Goal: Use online tool/utility: Utilize a website feature to perform a specific function

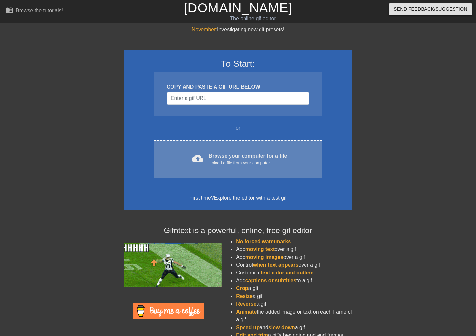
click at [199, 137] on div "To Start: COPY AND PASTE A GIF URL BELOW or cloud_upload Browse your computer f…" at bounding box center [238, 130] width 228 height 161
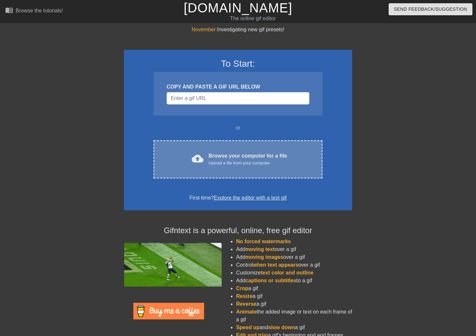
click at [197, 144] on div "cloud_upload Browse your computer for a file Upload a file from your computer C…" at bounding box center [237, 159] width 169 height 38
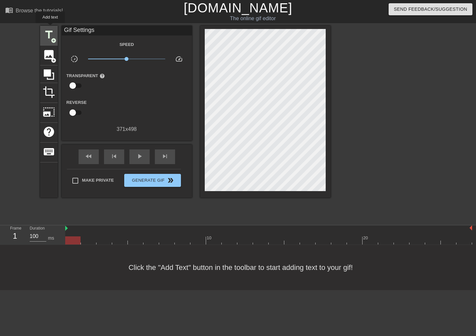
click at [50, 28] on div "title add_circle" at bounding box center [49, 36] width 18 height 20
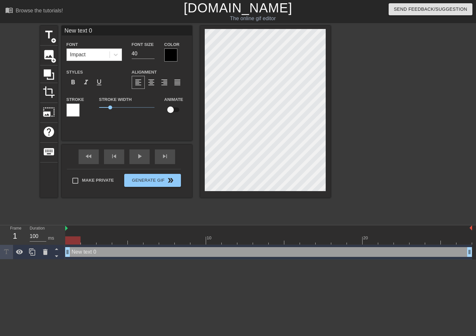
scroll to position [1, 1]
type input "I"
type textarea "I"
type input "IT"
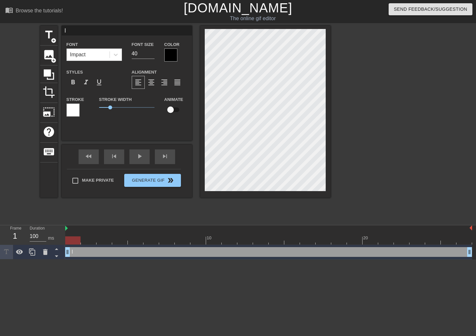
type textarea "IT"
type input "IT"
type textarea "IT"
type input "IT"
type textarea "IT"
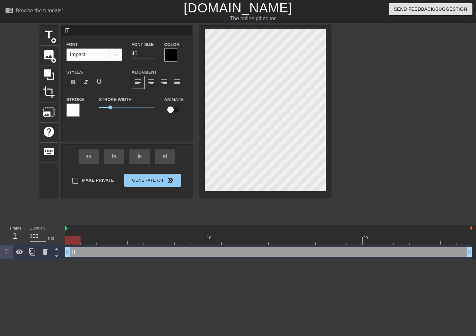
type input "IT:"
type textarea "IT:"
type input "IT:"
type textarea "IT:"
type input "IT: W"
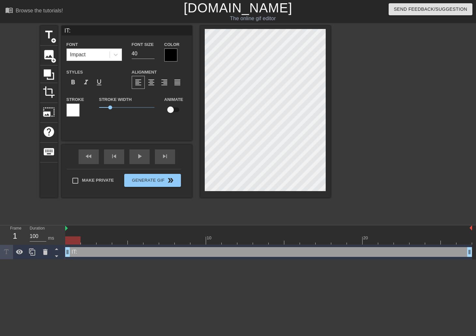
type textarea "IT: W"
type input "IT: WE"
type textarea "IT: WE"
type input "IT: WE"
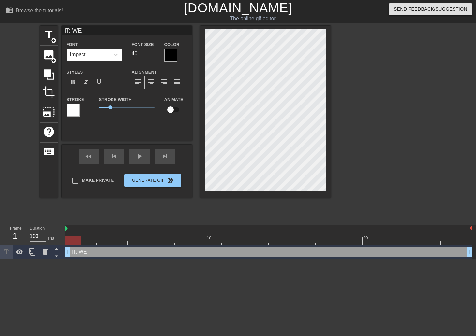
type textarea "IT: WE"
type input "IT: WE F"
type textarea "IT: WE F"
type input "IT: WE FI"
type textarea "IT: WE FI"
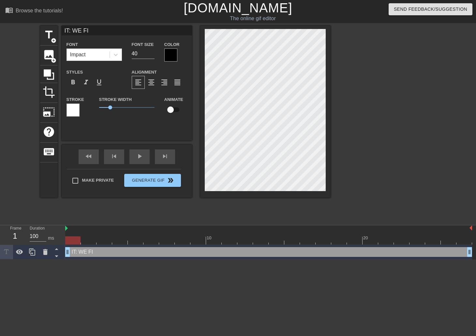
type input "IT: WE FIX"
type textarea "IT: WE FIX"
type input "IT: WE FIXE"
type textarea "IT: WE FIXE"
type input "IT: WE FIXED"
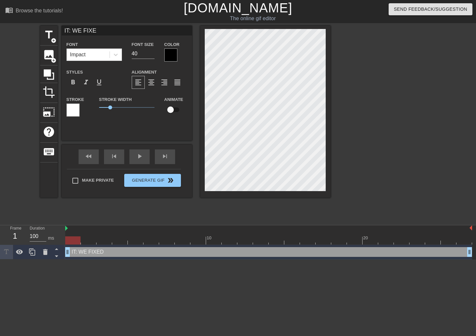
type textarea "IT: WE FIXED"
type input "IT: WE FIXED"
type textarea "IT: WE FIXED"
type input "IT: WE FIXED T"
type textarea "IT: WE FIXED T"
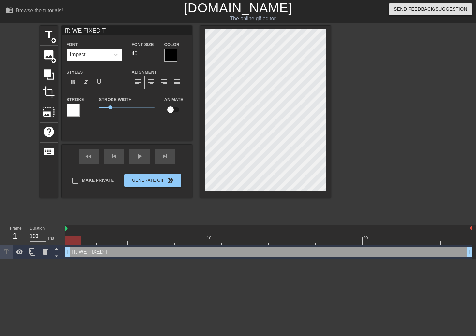
type input "IT: WE FIXED TH"
type textarea "IT: WE FIXED TH"
type input "IT: WE FIXED THE"
type textarea "IT: WE FIXED THE"
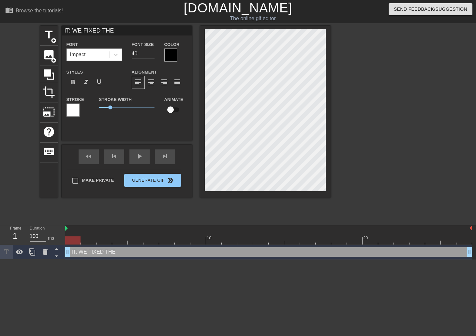
type input "IT: WE FIXED THE B"
type textarea "IT: WE FIXED THE B"
type input "IT: WE FIXED THE BU"
type textarea "IT: WE FIXED THE BU"
type input "IT: WE FIXED THE BUN"
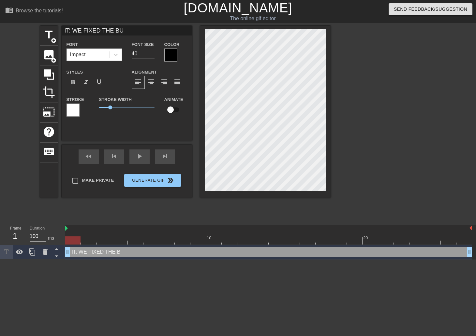
type textarea "IT: WE FIXED THE BUN"
type input "IT: WE FIXED THE BUND"
type textarea "IT: WE FIXED THE BUND"
type input "IT: WE FIXED THE BUNDL"
type textarea "IT: WE FIXED THE BUNDL"
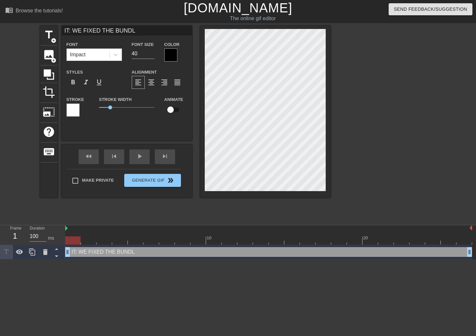
type input "IT: WE FIXED THE BUNDLE"
type textarea "IT: WE FIXED THE BUNDLE"
type input "IT: WE FIXED THE BUNDLE"
type textarea "IT: WE FIXED THE BUNDLE"
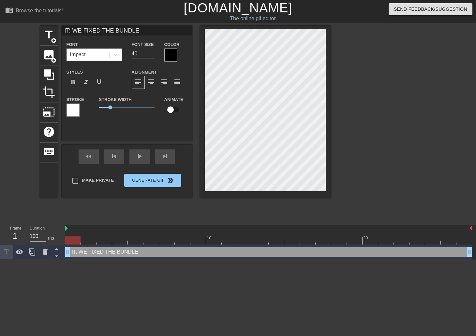
type input "IT: WE FIXED THE BUNDLE P"
type textarea "IT: WE FIXED THE BUNDLE P"
type input "IT: WE FIXED THE BUNDLE PR"
type textarea "IT: WE FIXED THE BUNDLE PR"
type input "IT: WE FIXED THE BUNDLE PRO"
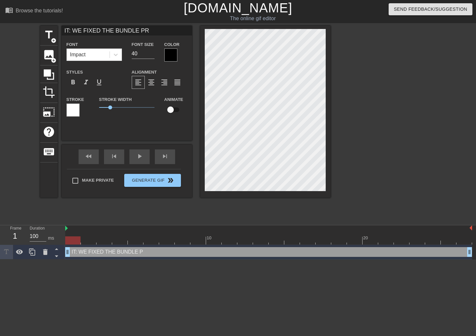
type textarea "IT: WE FIXED THE BUNDLE PRO"
type input "IT: WE FIXED THE BUNDLE PROB"
type textarea "IT: WE FIXED THE BUNDLE PROB"
type input "IT: WE FIXED THE BUNDLE PROBL"
type textarea "IT: WE FIXED THE BUNDLE PROBL"
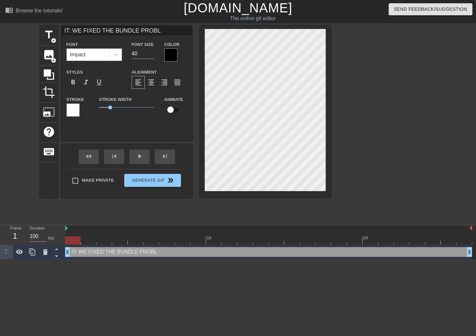
type input "IT: WE FIXED THE BUNDLE PROBLE"
type textarea "IT: WE FIXED THE BUNDLE PROBLE"
type input "IT: WE FIXED THE BUNDLE PROBLEM"
type textarea "IT: WE FIXED THE BUNDLE PROBLEM"
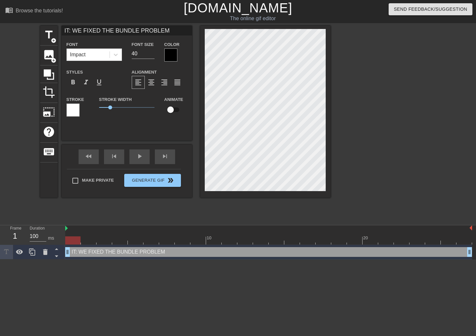
type input "IT: WE FIXED THE BUNDLE PROBLEM!"
type textarea "IT: WE FIXED THE BUNDLE PROBLEM!"
type input "IT: WE FIXED THEBUNDLE PROBLEM!"
type textarea "IT: WE FIXED THEBUNDLE PROBLEM!"
type input "IT: WE FIXED THEBUNDLE PROBLEM!"
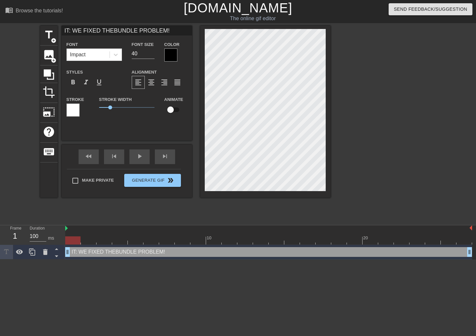
type textarea "IT: WE FIXED THE BUNDLE PROBLEM!"
click at [150, 83] on span "format_align_center" at bounding box center [151, 82] width 8 height 8
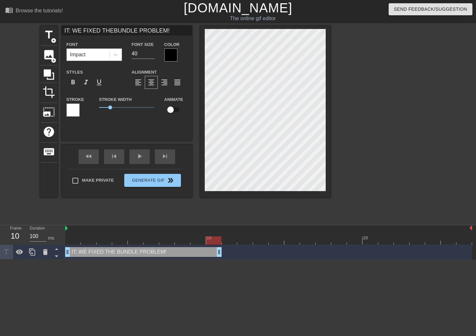
drag, startPoint x: 467, startPoint y: 252, endPoint x: 213, endPoint y: 244, distance: 254.8
click at [213, 244] on div "10 20 IT: WE FIXED THE BUNDLE PROBLEM! drag_handle drag_handle" at bounding box center [270, 242] width 410 height 34
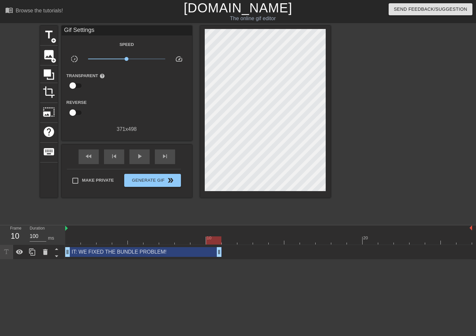
click at [229, 260] on html "menu_book Browse the tutorials! [DOMAIN_NAME] The online gif editor Send Feedba…" at bounding box center [238, 130] width 476 height 260
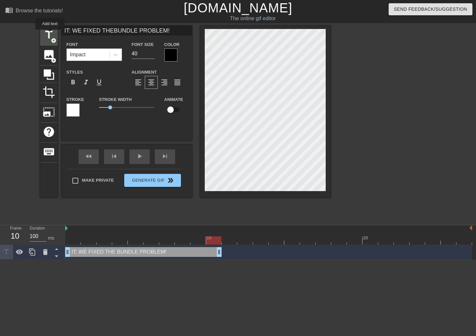
click at [50, 34] on span "title" at bounding box center [49, 35] width 12 height 12
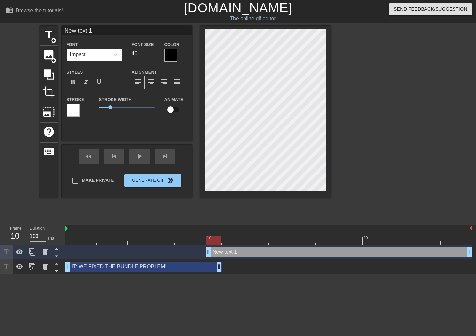
scroll to position [1, 1]
type input "i"
type textarea "i"
type input "it"
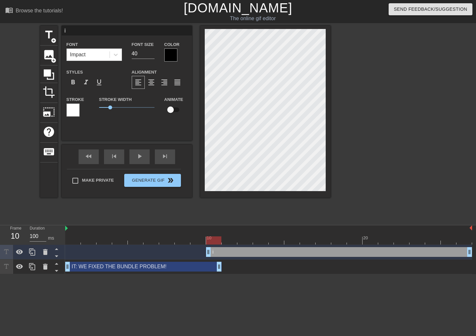
type textarea "it"
type input "it:"
type textarea "it:"
type input "it"
type textarea "it"
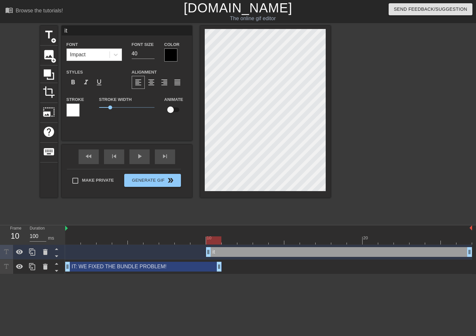
type input "i"
type textarea "i"
type input "I"
type textarea "I"
type input "IT"
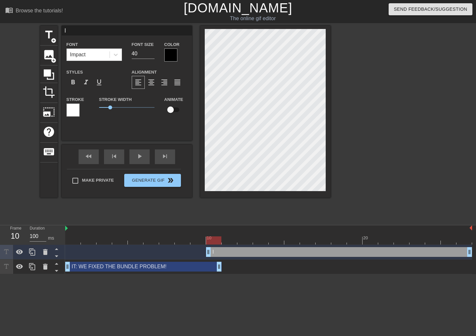
type textarea "IT"
type input "IT:"
type textarea "IT:"
type input "IT:"
type textarea "IT:"
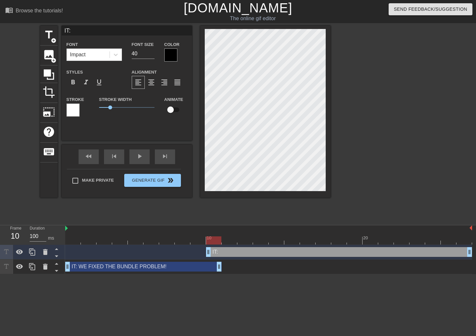
type input "B"
type textarea "B"
type input "BU"
type textarea "BU"
type input "BUN"
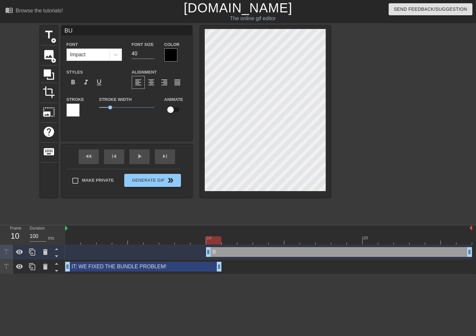
type textarea "BUN"
type input "BUND"
type textarea "BUND"
type input "BUNDL"
type textarea "BUNDL"
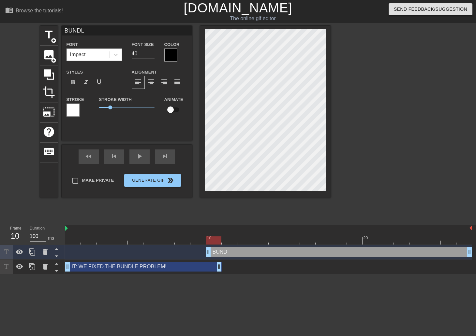
type input "BUNDLE"
type textarea "BUNDLE"
type input "BUNDLE"
type textarea "BUNDLE"
type input "BUNDLE E"
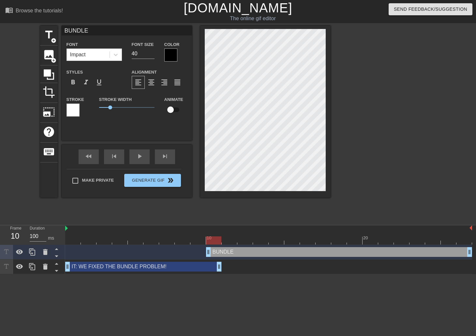
type textarea "BUNDLE E"
type input "BUNDLE ER"
type textarea "BUNDLE ER"
type input "BUNDLE ERR"
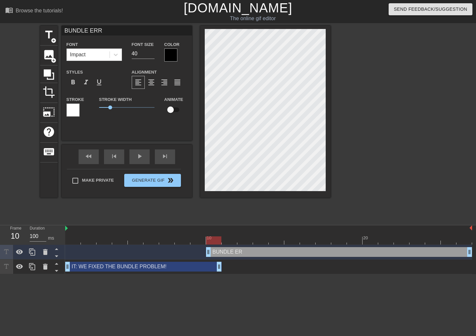
type textarea "BUNDLE ERRO"
type input "BUNDLE ERROR"
type textarea "BUNDLE ERROR"
type input "BUNDLE ERROR"
type textarea "BUNDLE ERROR"
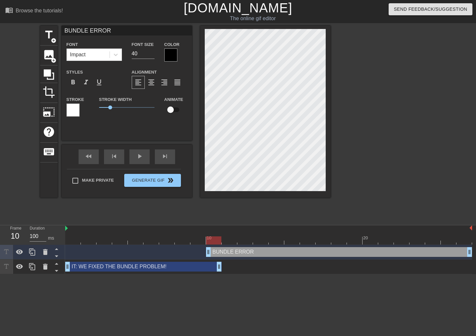
type input "BUNDLE ERROR I"
type textarea "BUNDLE ERROR I"
type input "BUNDLE ERROR IN"
type textarea "BUNDLE ERROR IN"
type input "BUNDLE ERROR IN"
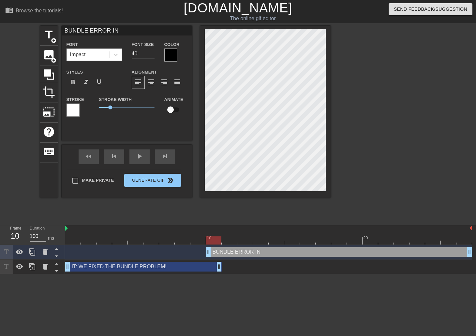
type textarea "BUNDLE ERROR IN"
type input "BUNDLE ERROR IN S"
type textarea "BUNDLE ERROR IN S"
type input "BUNDLE ERROR IN SS"
type textarea "BUNDLE ERROR IN SSP"
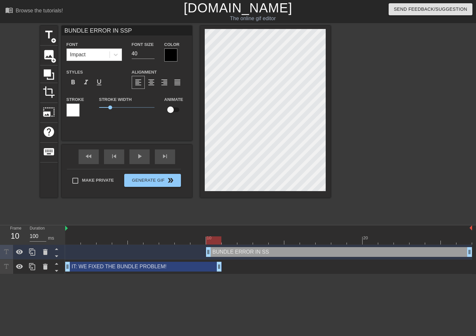
type input "BUNDLE ERROR IN SSPA"
type textarea "BUNDLE ERROR IN SSPA"
type input "*BUNDLE ERROR IN SSPA"
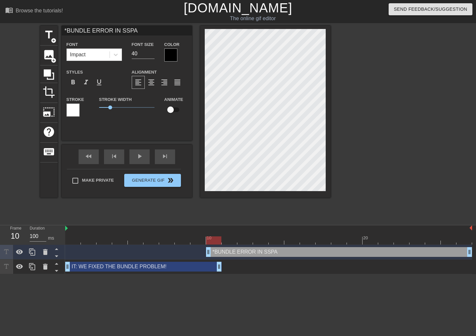
type textarea "*BUNDLE ERROR IN SSPA"
drag, startPoint x: 217, startPoint y: 240, endPoint x: 247, endPoint y: 239, distance: 30.0
click at [247, 239] on div at bounding box center [268, 240] width 406 height 8
click at [78, 82] on div "format_bold" at bounding box center [72, 82] width 13 height 13
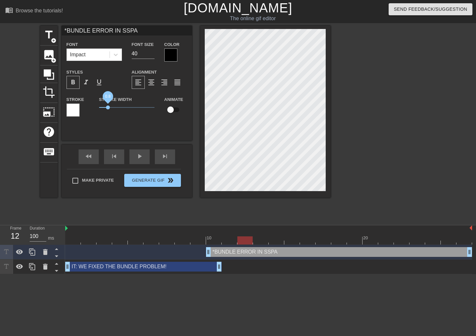
drag, startPoint x: 113, startPoint y: 106, endPoint x: 108, endPoint y: 103, distance: 5.3
click at [108, 104] on span "0.8" at bounding box center [126, 108] width 55 height 8
click at [131, 267] on div "IT: WE FIXED THE BUNDLE PROBLEM! drag_handle drag_handle" at bounding box center [143, 267] width 156 height 10
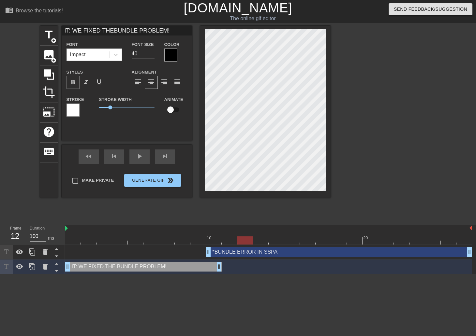
click at [72, 82] on span "format_bold" at bounding box center [73, 82] width 8 height 8
drag, startPoint x: 242, startPoint y: 239, endPoint x: 155, endPoint y: 234, distance: 87.5
click at [155, 234] on div "10 20" at bounding box center [268, 234] width 406 height 19
click at [139, 265] on div "IT: WE FIXED THE BUNDLE PROBLEM! drag_handle drag_handle" at bounding box center [143, 267] width 156 height 10
type input "IT: WE FIXED THEBUNDLE PROBLEM!"
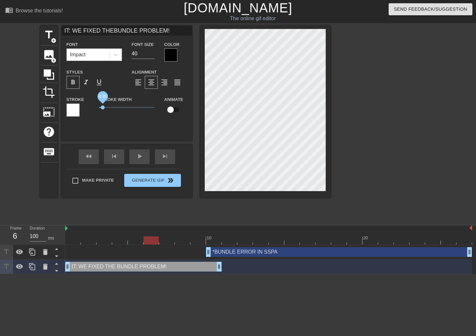
drag, startPoint x: 108, startPoint y: 107, endPoint x: 103, endPoint y: 107, distance: 5.3
click at [103, 107] on span "0.35" at bounding box center [103, 108] width 4 height 4
drag, startPoint x: 220, startPoint y: 265, endPoint x: 210, endPoint y: 264, distance: 9.8
click at [210, 264] on div "IT: WE FIXED THE BUNDLE PROBLEM! drag_handle drag_handle" at bounding box center [268, 267] width 406 height 10
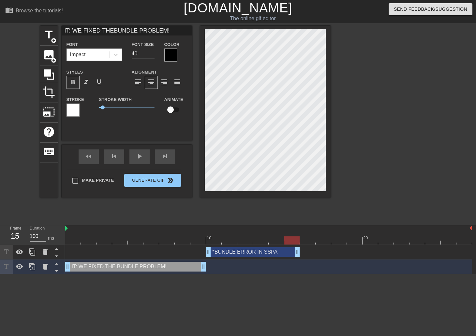
drag, startPoint x: 470, startPoint y: 252, endPoint x: 295, endPoint y: 249, distance: 174.6
click at [271, 274] on html "menu_book Browse the tutorials! [DOMAIN_NAME] The online gif editor Send Feedba…" at bounding box center [238, 137] width 476 height 274
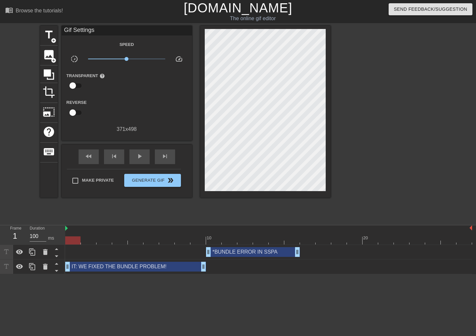
drag, startPoint x: 288, startPoint y: 238, endPoint x: 53, endPoint y: 236, distance: 234.5
click at [53, 236] on div "Frame 1 Duration 100 ms 10 20 *BUNDLE ERROR IN SSPA drag_handle drag_handle IT:…" at bounding box center [238, 249] width 476 height 49
click at [132, 154] on div "play_arrow" at bounding box center [139, 157] width 20 height 15
drag, startPoint x: 297, startPoint y: 252, endPoint x: 358, endPoint y: 252, distance: 60.9
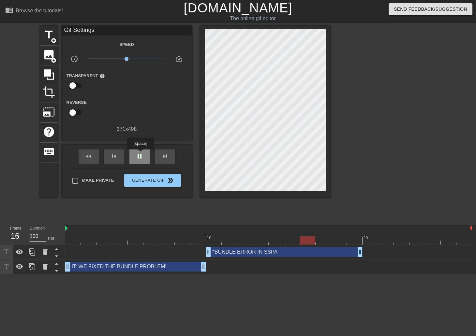
click at [139, 152] on span "pause" at bounding box center [139, 156] width 8 height 8
click at [261, 249] on div "*BUNDLE ERROR IN SSPA drag_handle drag_handle" at bounding box center [284, 252] width 156 height 10
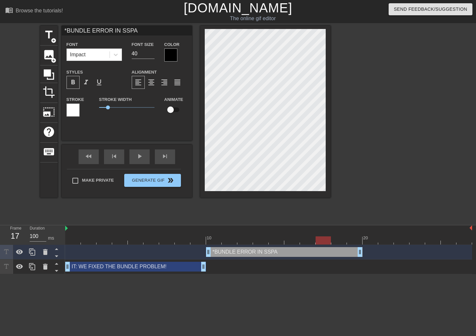
scroll to position [1, 1]
type input "*iBUNDLE ERROR IN SSPA"
type textarea "*iBUNDLE ERROR IN SSPA"
type input "*imBUNDLE ERROR IN SSPA"
type textarea "*imBUNDLE ERROR IN SSPA"
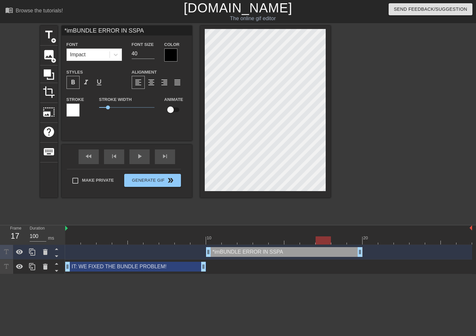
type input "*immBUNDLE ERROR IN SSPA"
type textarea "*immBUNDLE ERROR IN SSPA"
type input "*immeBUNDLE ERROR IN SSPA"
type textarea "*immeBUNDLE ERROR IN SSPA"
type input "*immedBUNDLE ERROR IN SSPA"
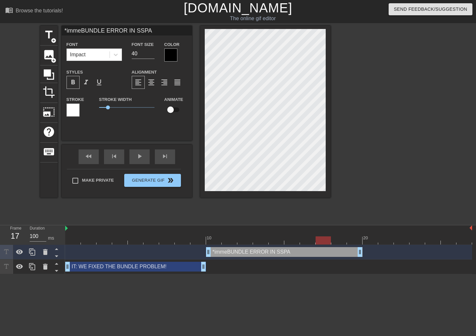
type textarea "*immedBUNDLE ERROR IN SSPA"
type input "*immediBUNDLE ERROR IN SSPA"
type textarea "*immediBUNDLE ERROR IN SSPA"
type input "*immediaBUNDLE ERROR IN SSPA"
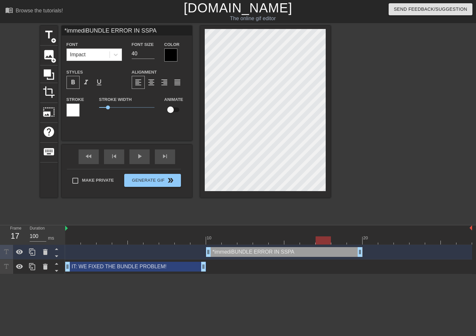
type textarea "*immediaBUNDLE ERROR IN SSPA"
type input "*immediatBUNDLE ERROR IN SSPA"
type textarea "*immediatBUNDLE ERROR IN SSPA"
type input "*immediateBUNDLE ERROR IN SSPA"
type textarea "*immediateBUNDLE ERROR IN SSPA"
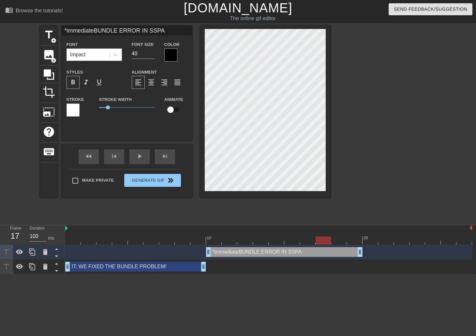
type input "*immediatBUNDLE ERROR IN SSPA"
type textarea "*immediatBUNDLE ERROR IN SSPA"
type input "*immediaBUNDLE ERROR IN SSPA"
type textarea "*immediaBUNDLE ERROR IN SSPA"
type input "*immediBUNDLE ERROR IN SSPA"
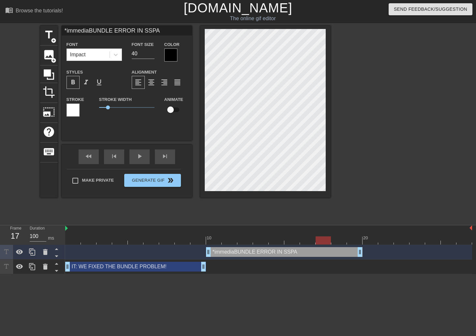
type textarea "*immediBUNDLE ERROR IN SSPA"
type input "*immedBUNDLE ERROR IN SSPA"
type textarea "*immedBUNDLE ERROR IN SSPA"
type input "*immeBUNDLE ERROR IN SSPA"
type textarea "*immeBUNDLE ERROR IN SSPA"
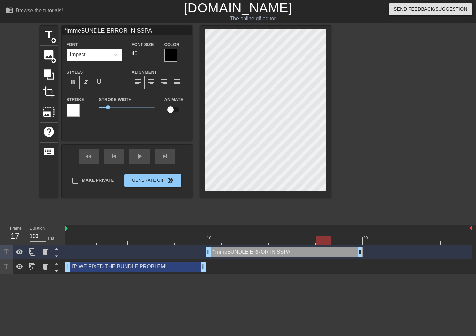
type input "*immBUNDLE ERROR IN SSPA"
type textarea "*immBUNDLE ERROR IN SSPA"
type input "*imBUNDLE ERROR IN SSPA"
type textarea "*imBUNDLE ERROR IN SSPA"
type input "*iBUNDLE ERROR IN SSPA"
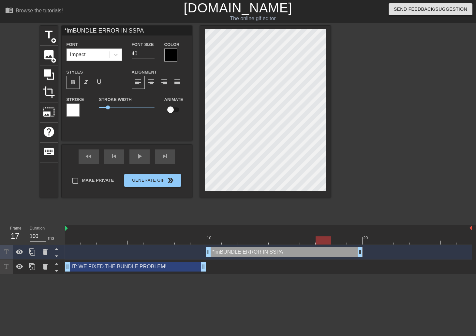
type textarea "*iBUNDLE ERROR IN SSPA"
type input "*BUNDLE ERROR IN SSPA"
type textarea "*BUNDLE ERROR IN SSPA"
type input "*IBUNDLE ERROR IN SSPA"
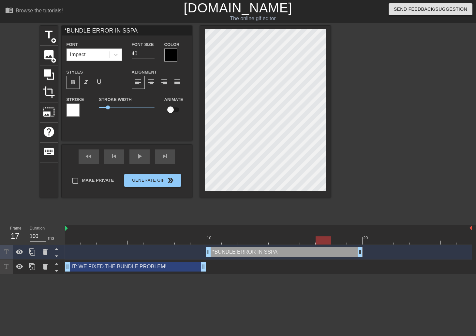
type textarea "*IBUNDLE ERROR IN SSPA"
type input "*IMBUNDLE ERROR IN SSPA"
type textarea "*IMBUNDLE ERROR IN SSPA"
type input "*IMMBUNDLE ERROR IN SSPA"
type textarea "*IMMBUNDLE ERROR IN SSPA"
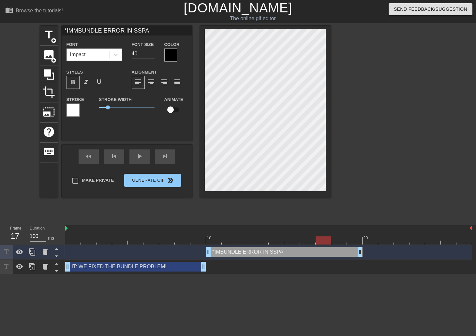
type input "*IMMEBUNDLE ERROR IN SSPA"
type textarea "*IMMEBUNDLE ERROR IN SSPA"
type input "*IMMEDBUNDLE ERROR IN SSPA"
type textarea "*IMMEDBUNDLE ERROR IN SSPA"
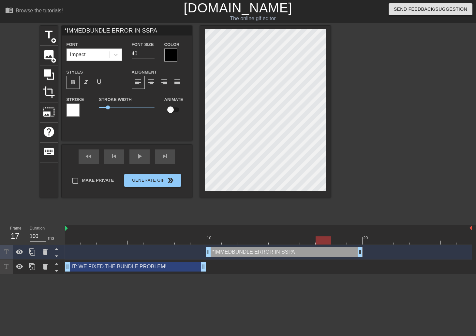
type input "*IMMEDIBUNDLE ERROR IN SSPA"
type textarea "*IMMEDIBUNDLE ERROR IN SSPA"
type input "*IMMEDIABUNDLE ERROR IN SSPA"
type textarea "*IMMEDIABUNDLE ERROR IN SSPA"
type input "*IMMEDIATBUNDLE ERROR IN SSPA"
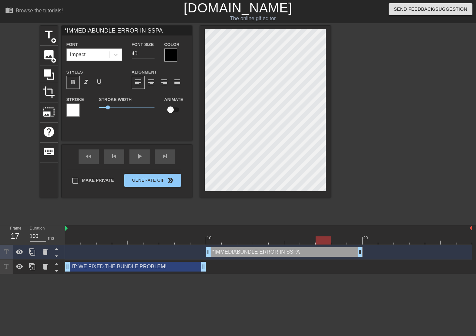
type textarea "*IMMEDIATBUNDLE ERROR IN SSPA"
type input "*IMMEDIATEBUNDLE ERROR IN SSPA"
type textarea "*IMMEDIATEBUNDLE ERROR IN SSPA"
type input "*IMMEDIATE BUNDLE ERROR IN SSPA"
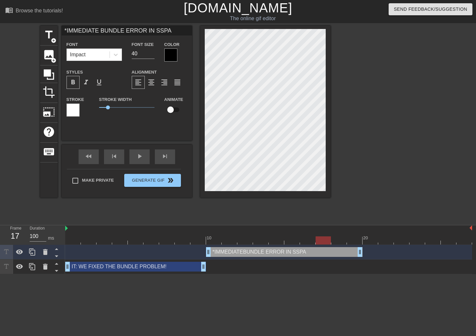
scroll to position [1, 2]
type textarea "*IMMEDIATE BUNDLE ERROR IN SSPA"
type input "*IMMEDIATE BUNDLEERROR IN SSPA"
type textarea "*IMMEDIATE BUNDLEERROR IN SSPA"
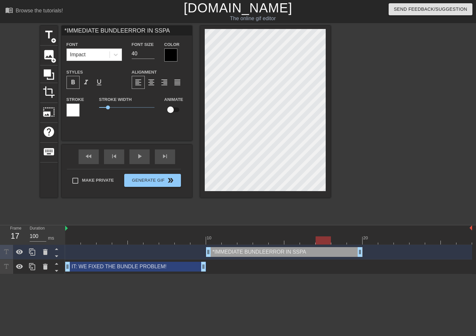
type input "*IMMEDIATE BUNDLEERROR IN SSPA"
type textarea "*IMMEDIATE BUNDLE ERROR IN SSPA"
click at [150, 81] on span "format_align_center" at bounding box center [151, 82] width 8 height 8
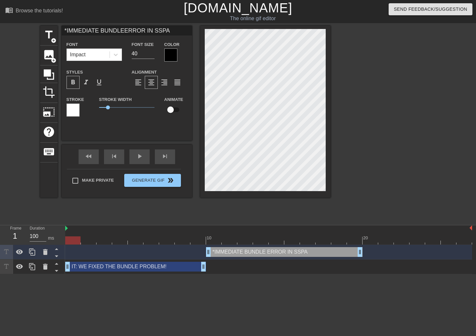
drag, startPoint x: 332, startPoint y: 240, endPoint x: 56, endPoint y: 236, distance: 275.9
click at [56, 236] on div "Frame 1 Duration 100 ms 10 20 *IMMEDIATE BUNDLE ERROR IN SSPA drag_handle drag_…" at bounding box center [238, 249] width 476 height 49
click at [134, 156] on div "play_arrow" at bounding box center [139, 157] width 20 height 15
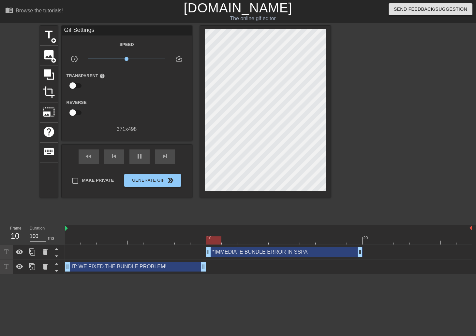
drag, startPoint x: 207, startPoint y: 249, endPoint x: 216, endPoint y: 250, distance: 8.5
click at [216, 250] on div "*IMMEDIATE BUNDLE ERROR IN SSPA drag_handle drag_handle" at bounding box center [268, 252] width 406 height 10
drag, startPoint x: 203, startPoint y: 267, endPoint x: 214, endPoint y: 268, distance: 10.4
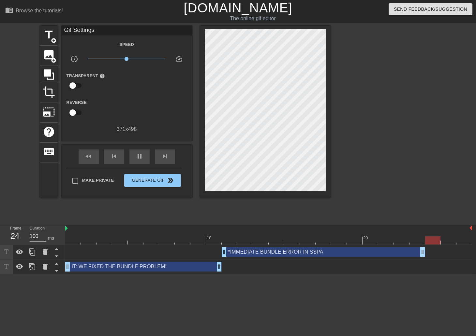
drag, startPoint x: 360, startPoint y: 253, endPoint x: 419, endPoint y: 254, distance: 59.0
drag, startPoint x: 424, startPoint y: 254, endPoint x: 489, endPoint y: 252, distance: 64.8
click at [475, 252] on html "menu_book Browse the tutorials! [DOMAIN_NAME] The online gif editor Send Feedba…" at bounding box center [238, 137] width 476 height 274
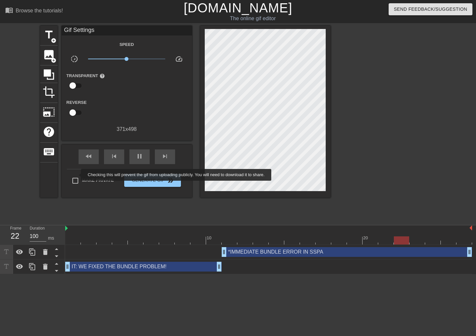
click at [77, 175] on input "Make Private" at bounding box center [75, 181] width 14 height 14
checkbox input "true"
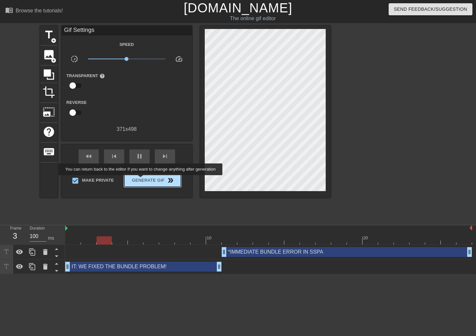
click at [141, 180] on span "Generate Gif double_arrow" at bounding box center [152, 181] width 51 height 8
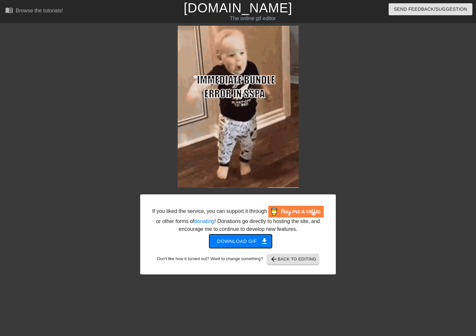
click at [222, 238] on span "Download gif get_app" at bounding box center [240, 241] width 47 height 8
